Goal: Information Seeking & Learning: Learn about a topic

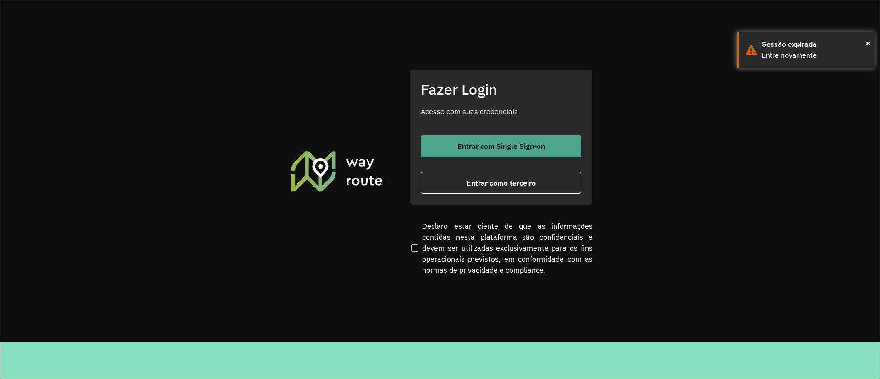
click at [429, 147] on button "Entrar com Single Sign-on" at bounding box center [501, 146] width 160 height 22
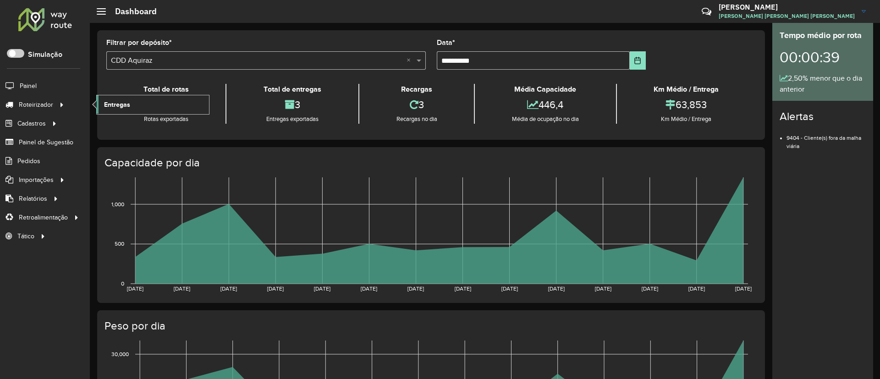
click at [113, 102] on span "Entregas" at bounding box center [117, 105] width 26 height 10
click at [309, 132] on div "**********" at bounding box center [431, 84] width 668 height 109
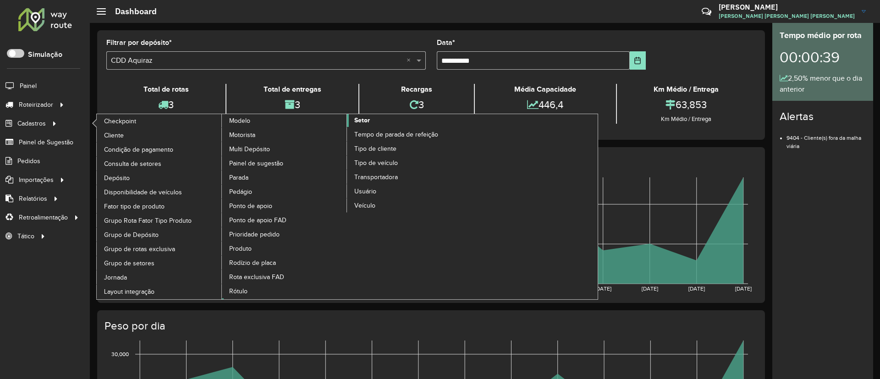
click at [364, 118] on span "Setor" at bounding box center [362, 120] width 16 height 10
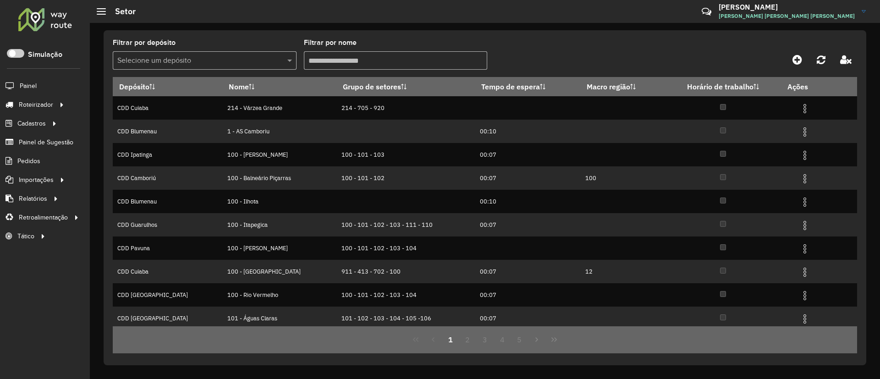
click at [249, 66] on div "Selecione um depósito" at bounding box center [205, 60] width 184 height 18
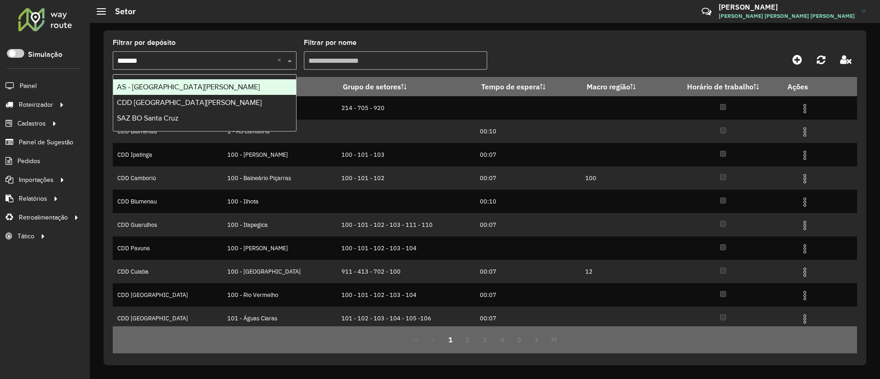
type input "********"
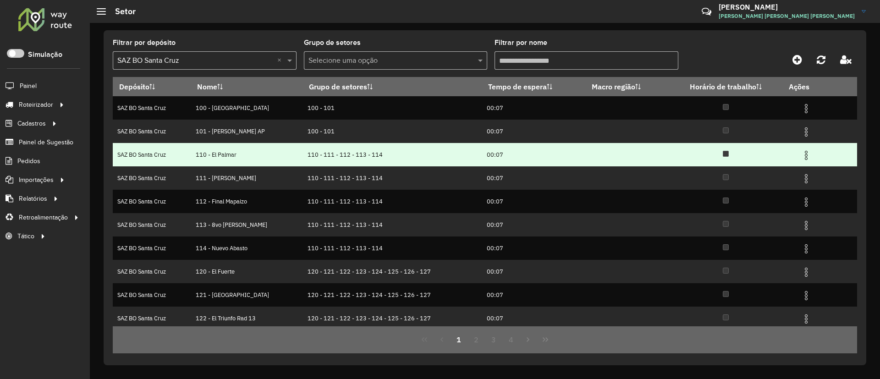
click at [583, 153] on img at bounding box center [805, 155] width 11 height 11
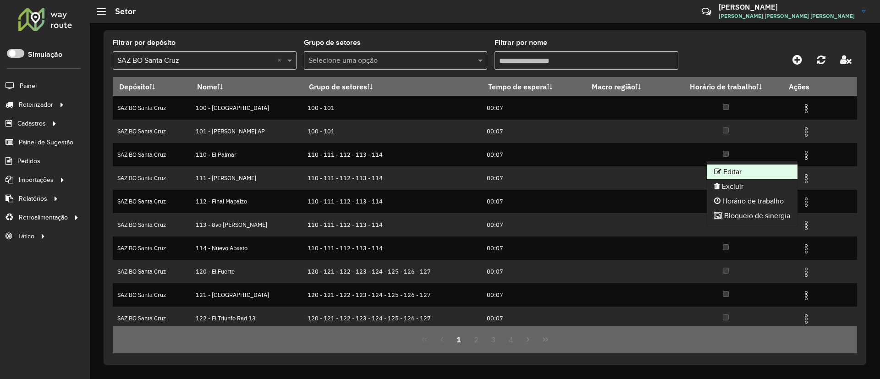
click at [583, 171] on li "Editar" at bounding box center [751, 171] width 91 height 15
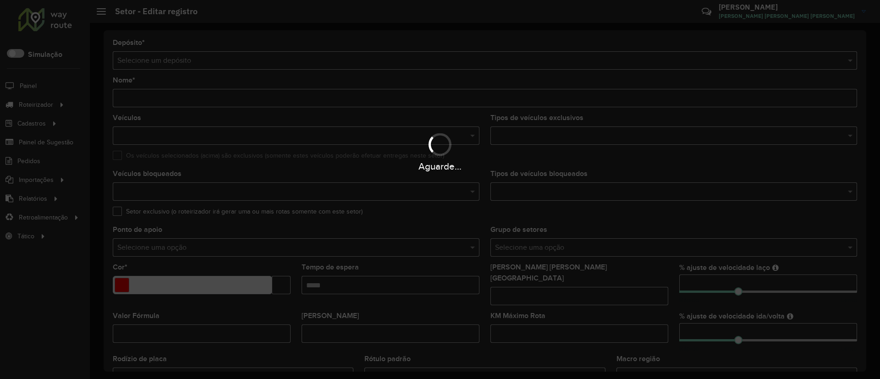
type input "**********"
type input "*******"
type input "*****"
type input "*"
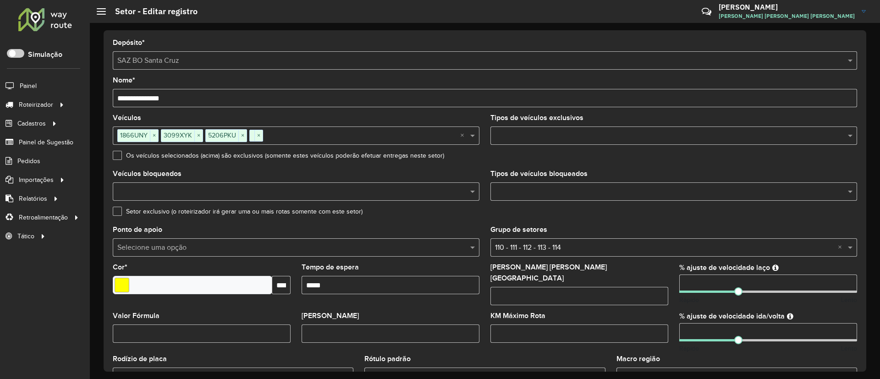
click at [469, 213] on div "Setor exclusivo (o roteirizador irá gerar uma ou mais rotas somente com este se…" at bounding box center [485, 213] width 744 height 11
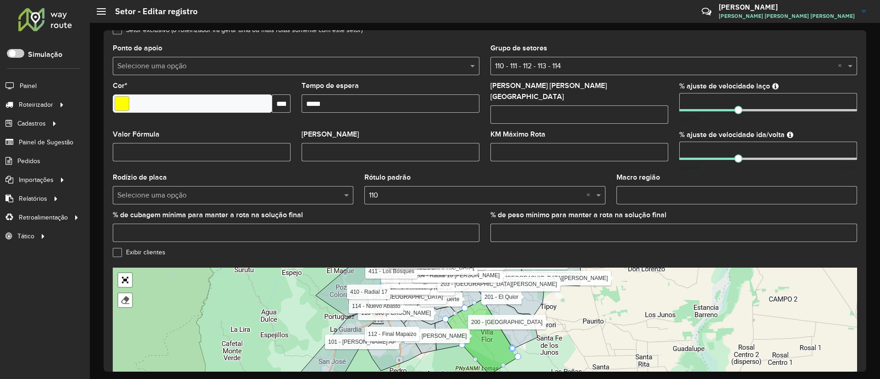
scroll to position [250, 0]
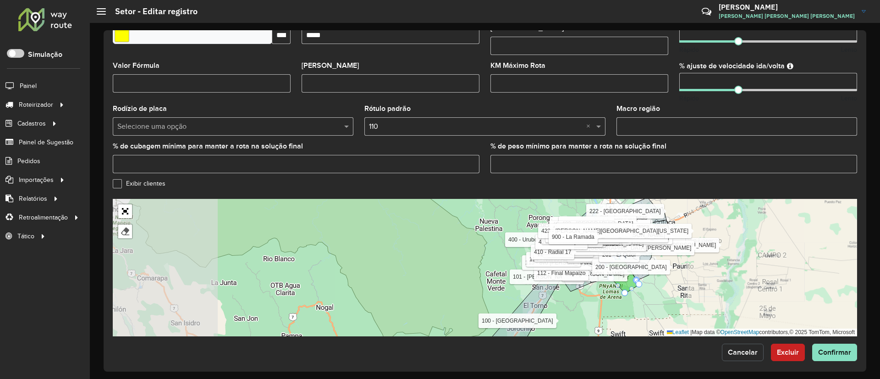
click at [583, 252] on button "Cancelar" at bounding box center [743, 352] width 42 height 17
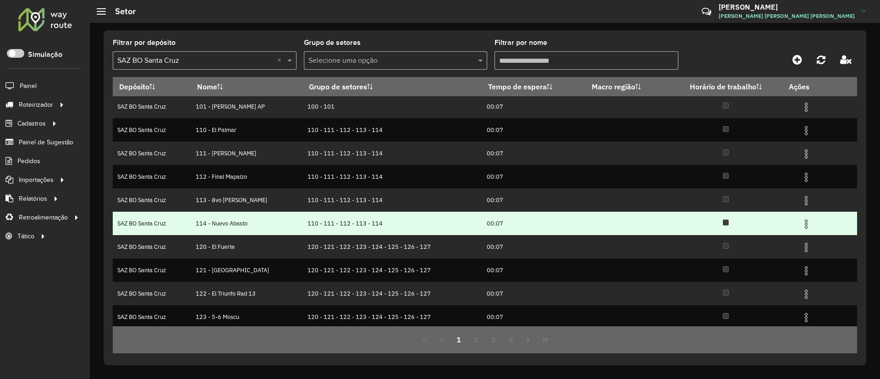
scroll to position [50, 0]
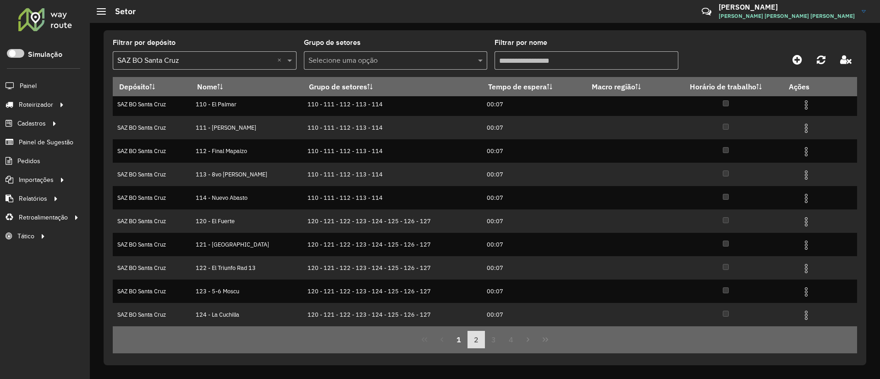
click at [476, 252] on button "2" at bounding box center [475, 339] width 17 height 17
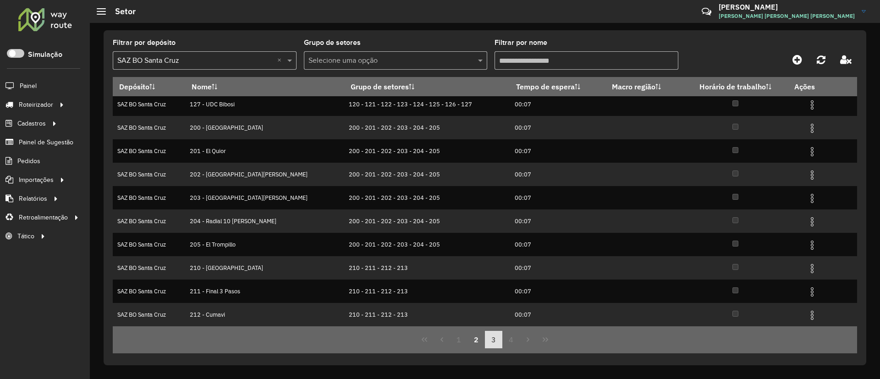
click at [491, 252] on button "3" at bounding box center [493, 339] width 17 height 17
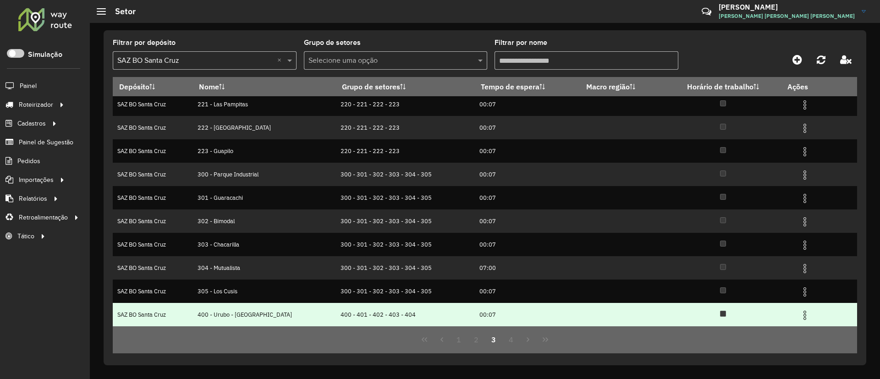
click at [583, 252] on img at bounding box center [804, 315] width 11 height 11
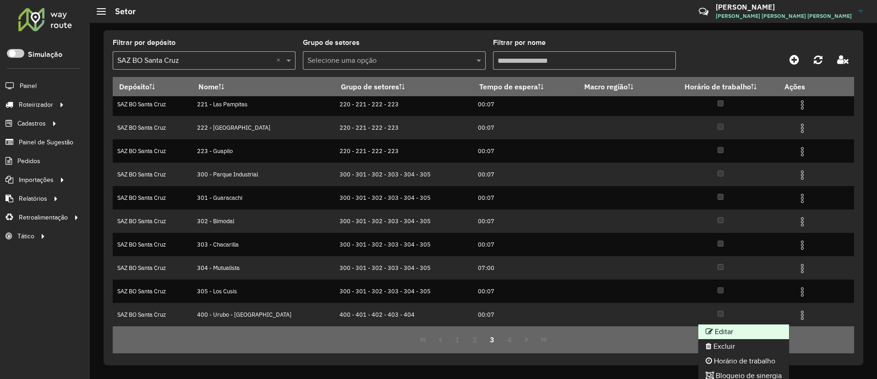
click at [583, 252] on li "Editar" at bounding box center [743, 331] width 91 height 15
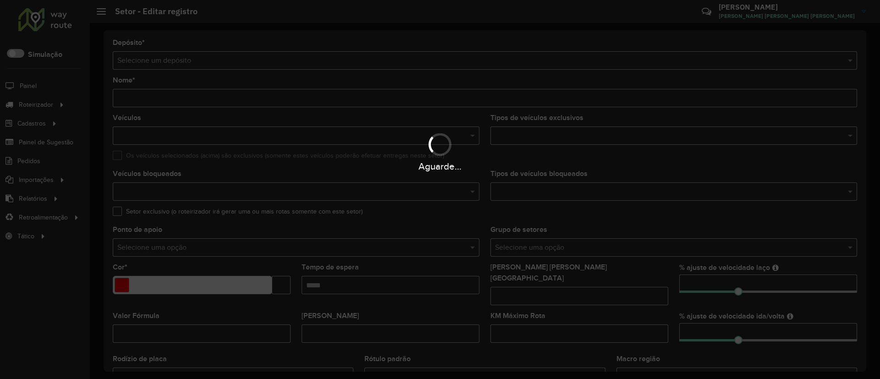
type input "**********"
type input "*******"
type input "*****"
type input "***"
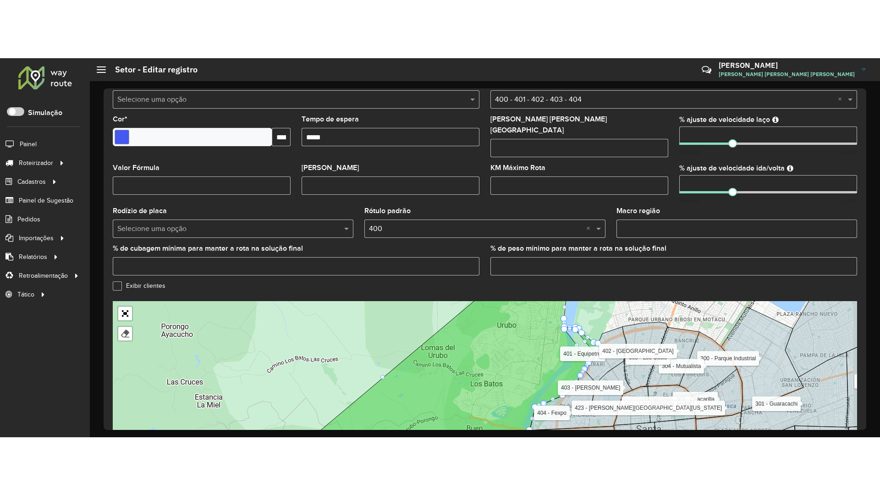
scroll to position [209, 0]
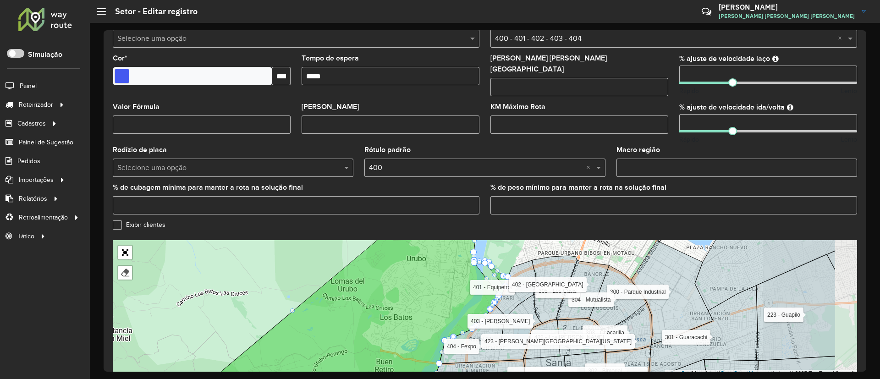
drag, startPoint x: 334, startPoint y: 264, endPoint x: 300, endPoint y: 260, distance: 35.1
click at [299, 252] on div "100 - El Torno 101 - Simon Bolivar AP 110 - El Palmar 111 - Palmira 112 - Final…" at bounding box center [485, 308] width 744 height 137
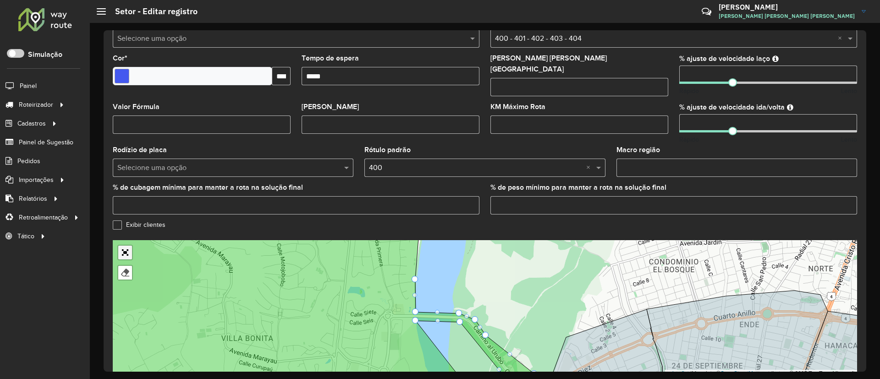
drag, startPoint x: 124, startPoint y: 247, endPoint x: 124, endPoint y: 330, distance: 82.9
click at [124, 247] on link "Abrir mapa em tela cheia" at bounding box center [125, 253] width 14 height 14
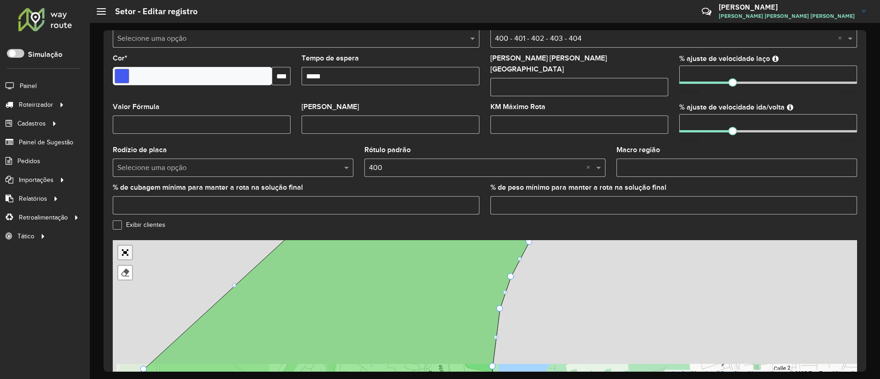
scroll to position [0, 0]
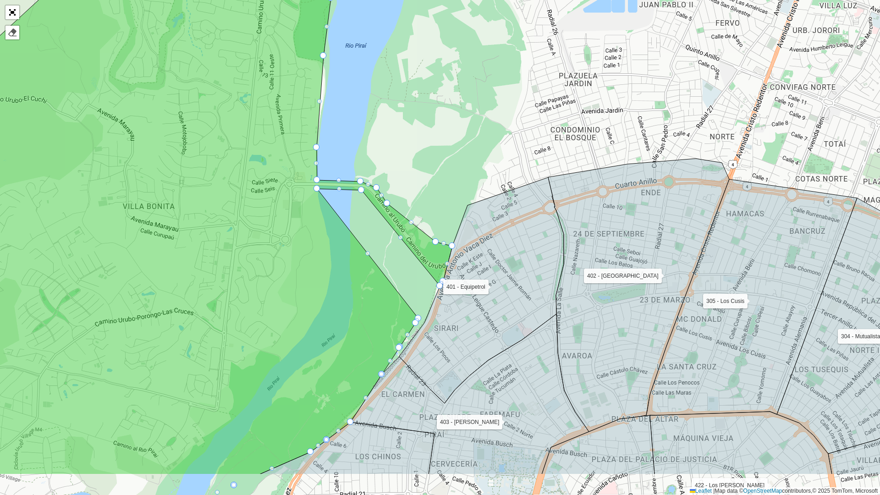
drag, startPoint x: 430, startPoint y: 203, endPoint x: 412, endPoint y: 180, distance: 28.7
click at [412, 180] on div "100 - El Torno 101 - Simon Bolivar AP 110 - El Palmar 111 - Palmira 112 - Final…" at bounding box center [440, 247] width 880 height 495
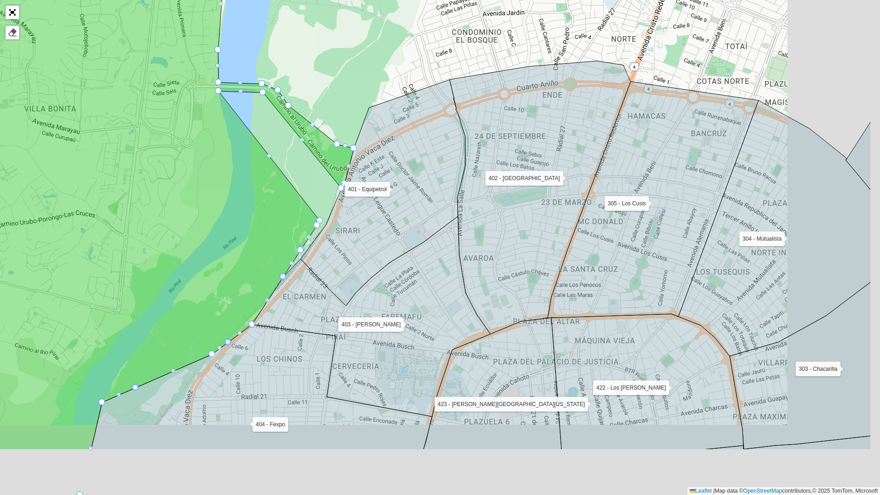
drag, startPoint x: 447, startPoint y: 339, endPoint x: 349, endPoint y: 242, distance: 137.4
click at [349, 242] on icon at bounding box center [383, 193] width 164 height 226
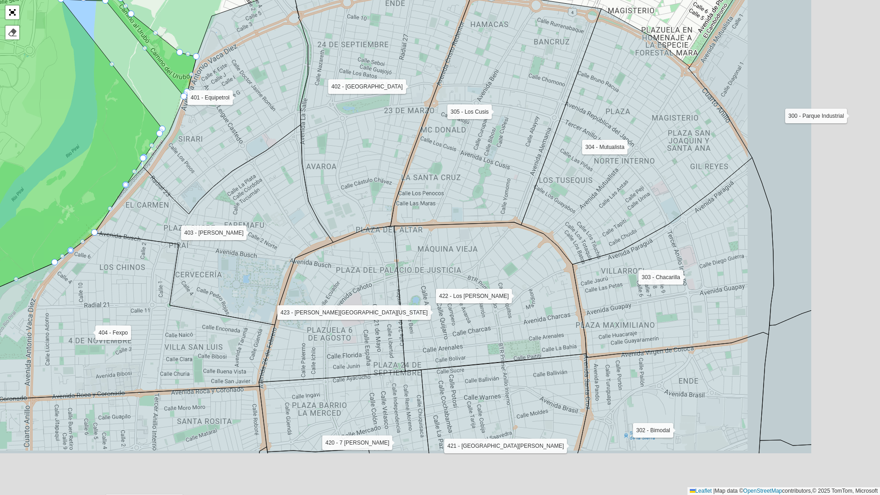
drag, startPoint x: 481, startPoint y: 259, endPoint x: 327, endPoint y: 170, distance: 177.8
click at [327, 170] on icon at bounding box center [382, 105] width 181 height 273
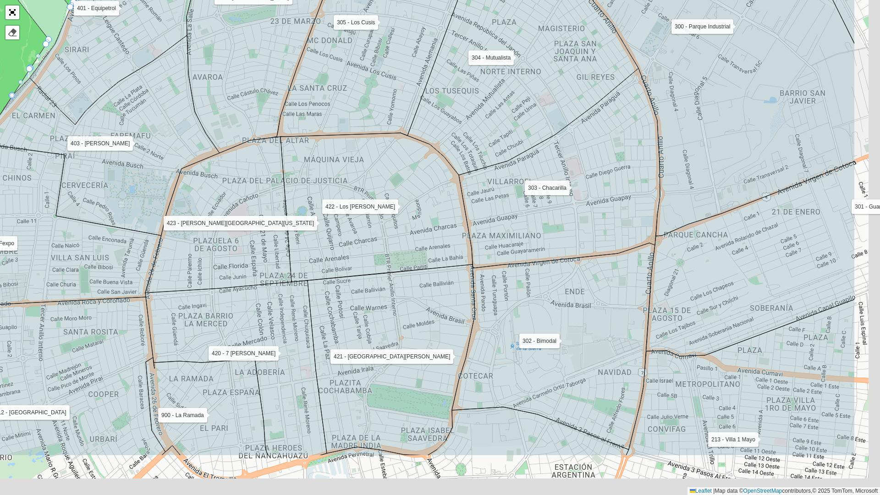
drag, startPoint x: 461, startPoint y: 298, endPoint x: 346, endPoint y: 207, distance: 146.5
click at [346, 207] on icon at bounding box center [376, 207] width 192 height 149
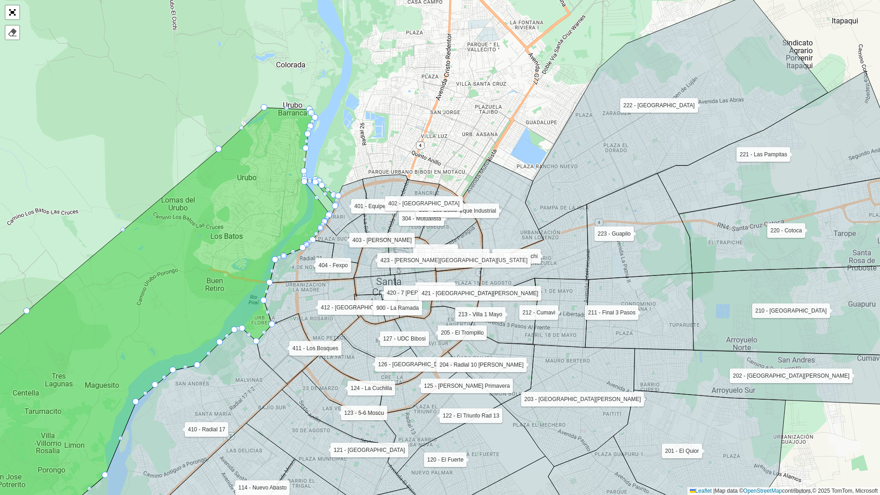
click at [498, 193] on icon at bounding box center [502, 211] width 82 height 104
click at [12, 12] on link "Abrir mapa em tela cheia" at bounding box center [12, 12] width 14 height 14
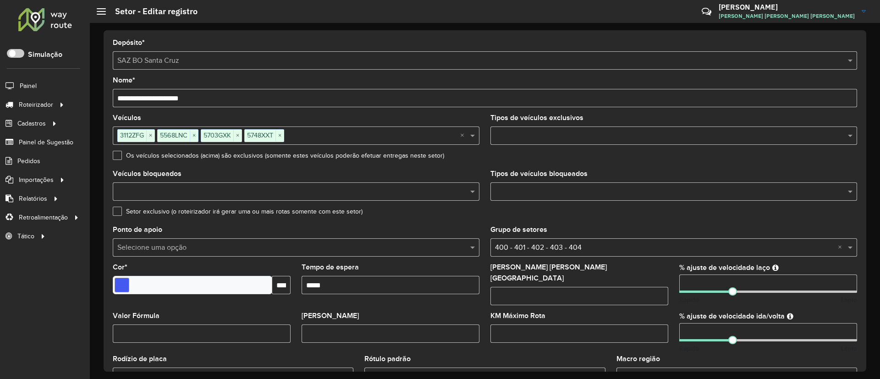
scroll to position [250, 0]
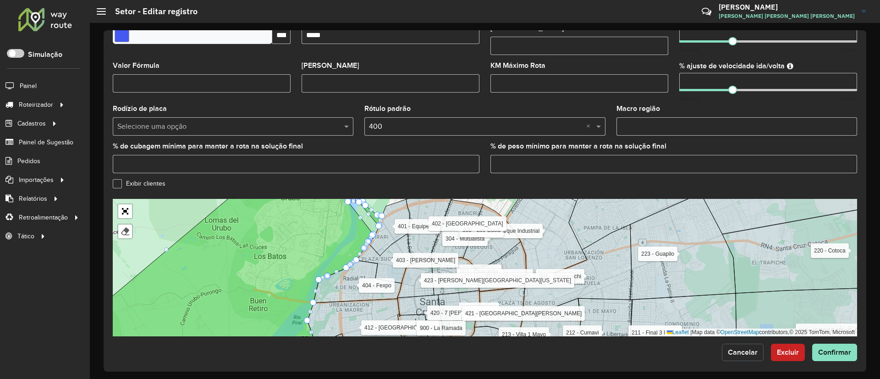
click at [583, 252] on button "Cancelar" at bounding box center [743, 352] width 42 height 17
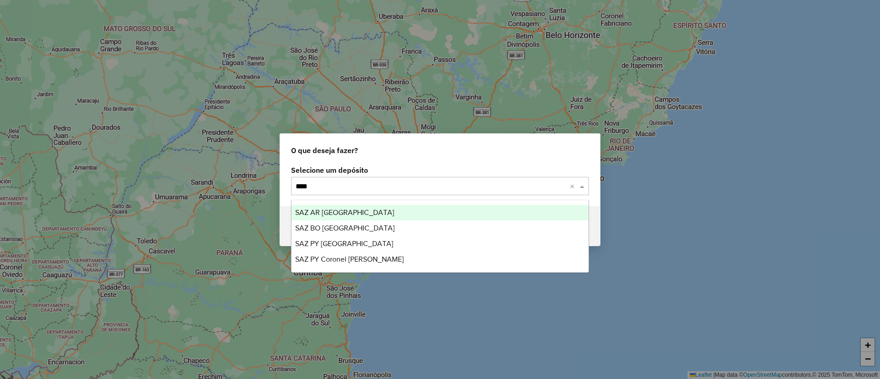
type input "*****"
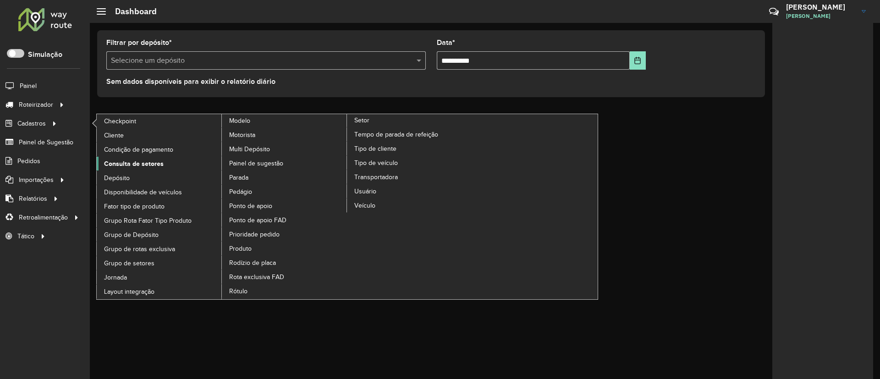
click at [141, 162] on span "Consulta de setores" at bounding box center [134, 164] width 60 height 10
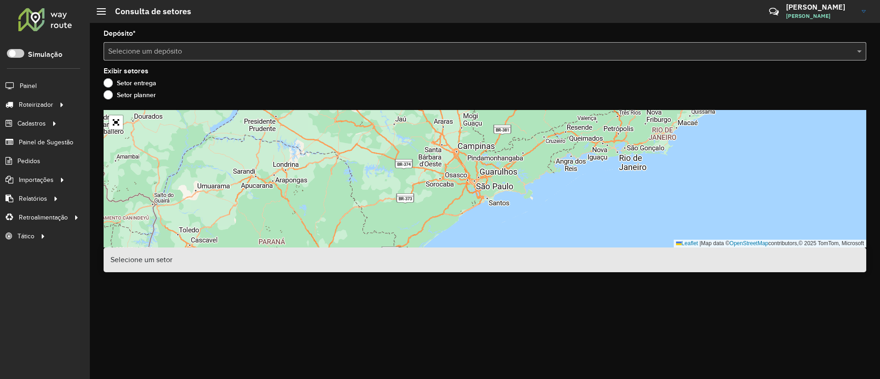
click at [335, 50] on input "text" at bounding box center [475, 51] width 735 height 11
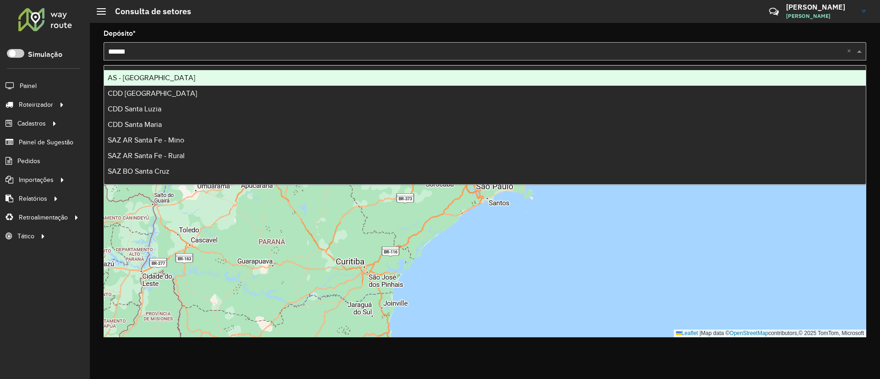
type input "*******"
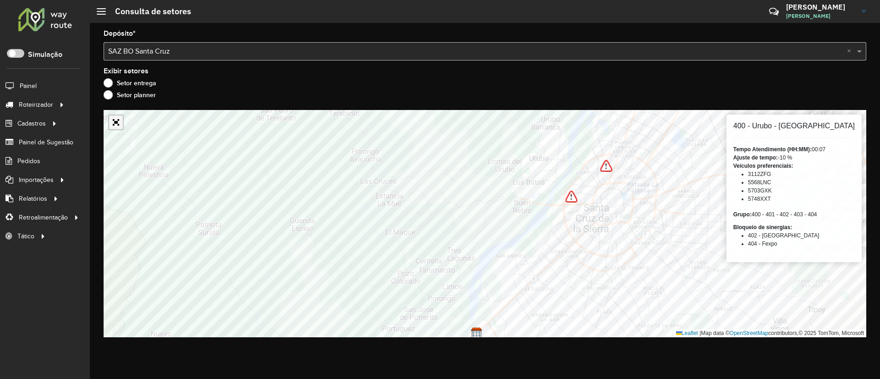
click at [120, 123] on link "Abrir mapa em tela cheia" at bounding box center [116, 122] width 14 height 14
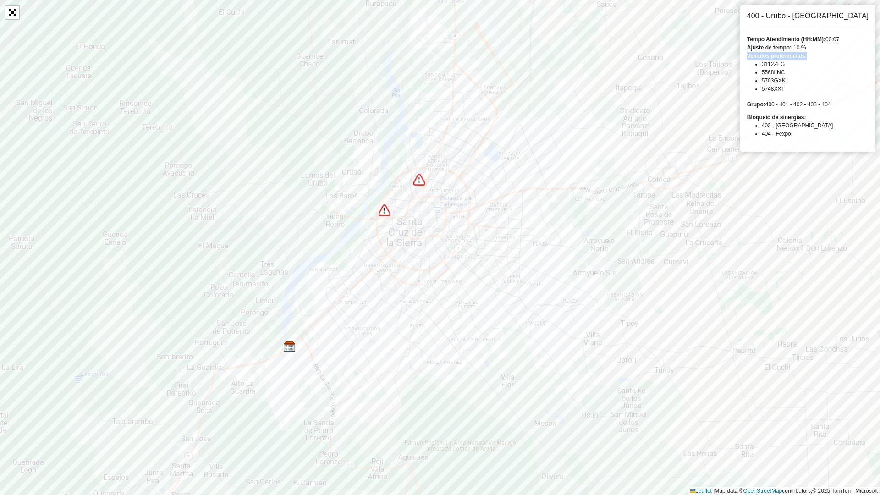
drag, startPoint x: 768, startPoint y: 55, endPoint x: 830, endPoint y: 54, distance: 62.3
click at [830, 54] on div "Veículos preferenciais: 3112ZFG 5568LNC 5703GXK 5748XXT" at bounding box center [807, 72] width 121 height 41
drag, startPoint x: 783, startPoint y: 66, endPoint x: 808, endPoint y: 90, distance: 34.7
click at [808, 90] on ul "3112ZFG 5568LNC 5703GXK 5748XXT" at bounding box center [807, 76] width 121 height 33
drag, startPoint x: 768, startPoint y: 105, endPoint x: 852, endPoint y: 101, distance: 84.4
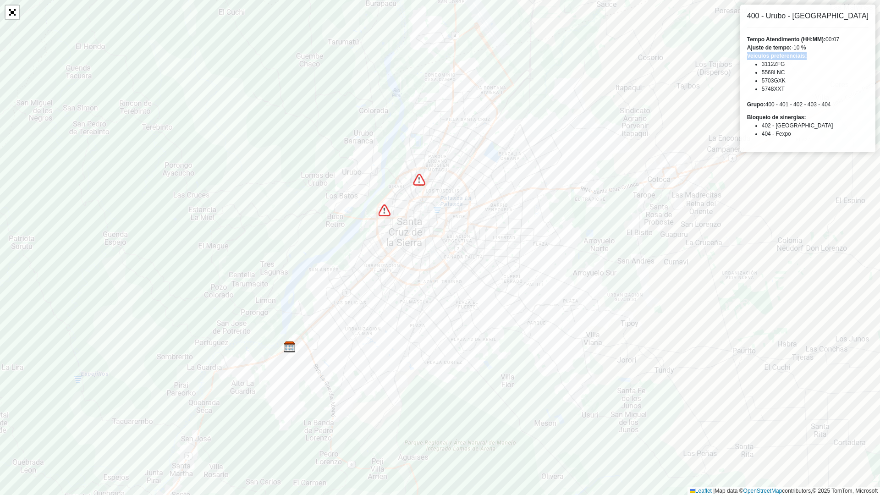
click at [852, 101] on div "Grupo: 400 - 401 - 402 - 403 - 404" at bounding box center [807, 104] width 121 height 8
click at [806, 114] on strong "Bloqueio de sinergias:" at bounding box center [776, 117] width 59 height 6
drag, startPoint x: 767, startPoint y: 119, endPoint x: 808, endPoint y: 137, distance: 44.3
click at [808, 137] on div "400 - Urubo - Porongo Tempo Atendimento (HH:MM): 00:07 Ajuste de tempo: -10 % V…" at bounding box center [807, 79] width 135 height 148
click at [811, 138] on li "404 - Fexpo" at bounding box center [814, 134] width 107 height 8
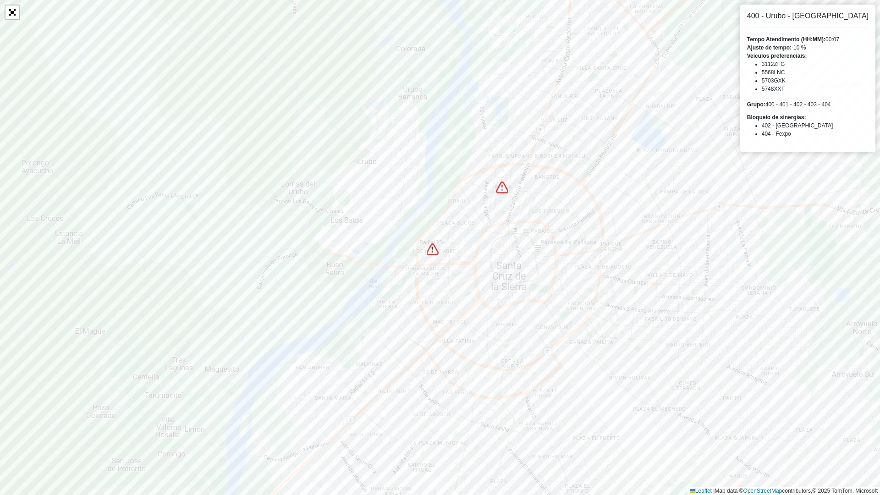
click at [430, 248] on img at bounding box center [433, 249] width 12 height 12
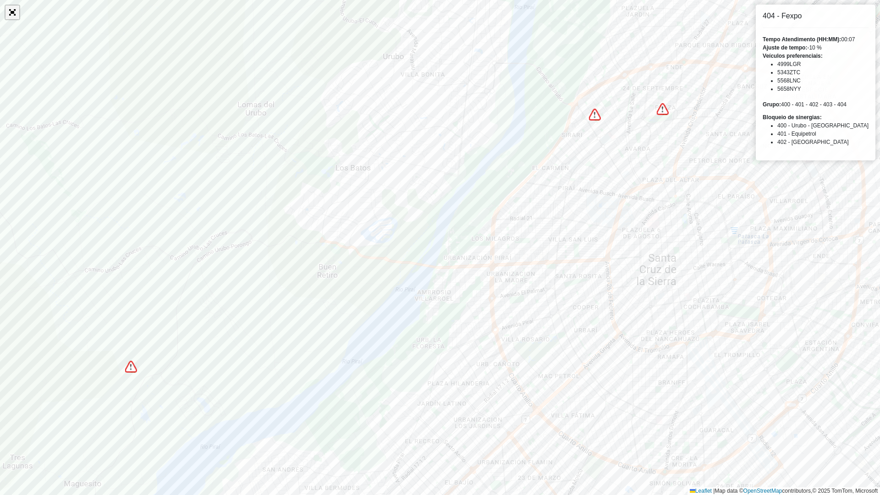
click at [12, 13] on link "Abrir mapa em tela cheia" at bounding box center [12, 12] width 14 height 14
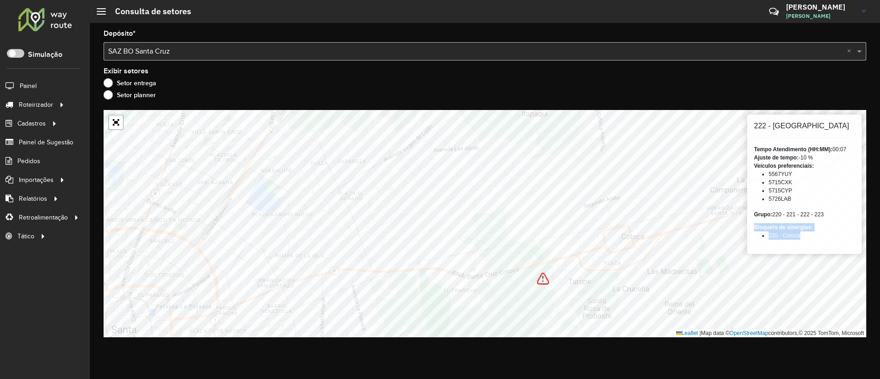
drag, startPoint x: 753, startPoint y: 229, endPoint x: 816, endPoint y: 233, distance: 63.4
click at [816, 233] on div "222 - Los Chacos Tempo Atendimento (HH:MM): 00:07 Ajuste de tempo: -10 % Veícul…" at bounding box center [804, 184] width 115 height 139
